Goal: Navigation & Orientation: Understand site structure

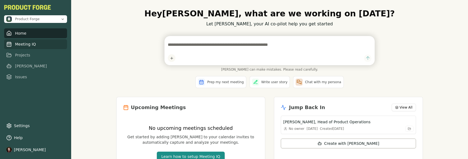
click at [56, 45] on link "Meeting IQ" at bounding box center [35, 44] width 63 height 10
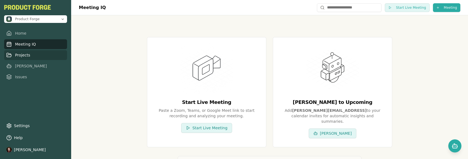
click at [43, 54] on link "Projects" at bounding box center [35, 55] width 63 height 10
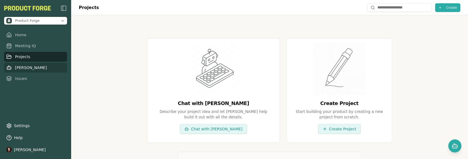
click at [45, 69] on link "[PERSON_NAME]" at bounding box center [35, 68] width 63 height 10
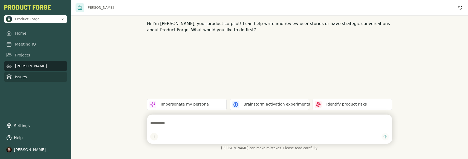
click at [43, 75] on link "Issues" at bounding box center [35, 77] width 63 height 10
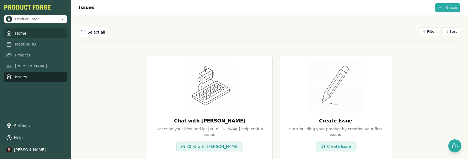
click at [44, 33] on link "Home" at bounding box center [35, 33] width 63 height 10
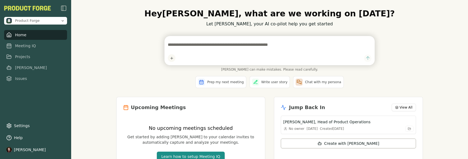
click at [102, 46] on div "Hey [PERSON_NAME] , what are we working on [DATE]? Let [PERSON_NAME], your AI c…" at bounding box center [269, 79] width 397 height 159
